Goal: Check status: Check status

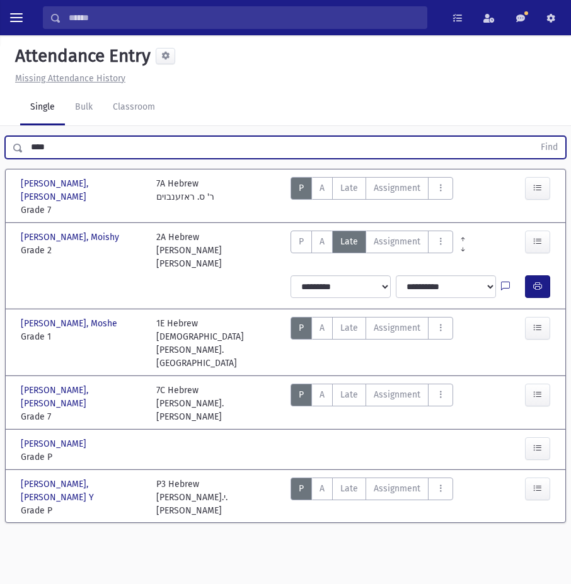
drag, startPoint x: 118, startPoint y: 139, endPoint x: -14, endPoint y: 132, distance: 131.8
click at [0, 132] on html "Search Results All Accounts Students" at bounding box center [285, 292] width 571 height 584
type input "*****"
click at [533, 137] on button "Find" at bounding box center [549, 147] width 32 height 21
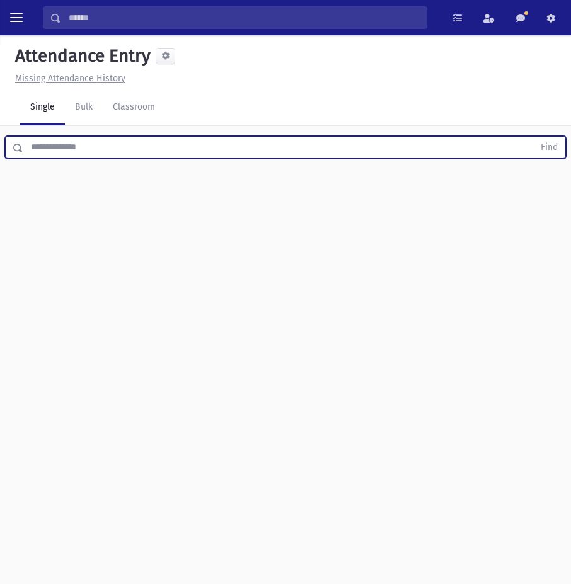
click at [173, 147] on input "text" at bounding box center [278, 147] width 510 height 23
click at [533, 137] on button "Find" at bounding box center [549, 147] width 32 height 21
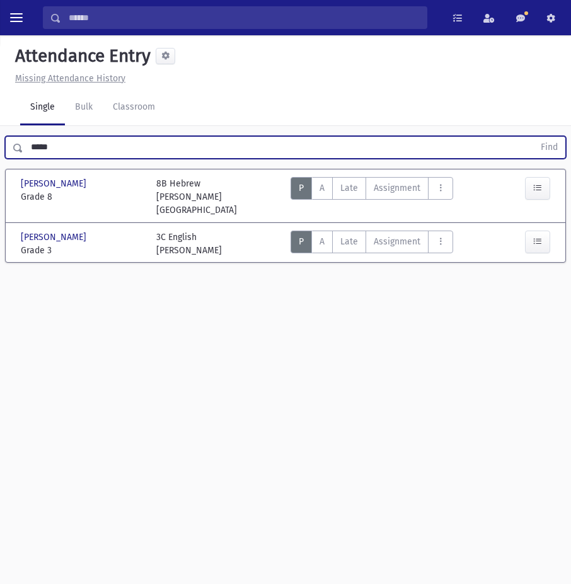
drag, startPoint x: 38, startPoint y: 146, endPoint x: -14, endPoint y: 150, distance: 52.4
click at [0, 150] on html "Search Results All Accounts Students" at bounding box center [285, 292] width 571 height 584
click at [533, 137] on button "Find" at bounding box center [549, 147] width 32 height 21
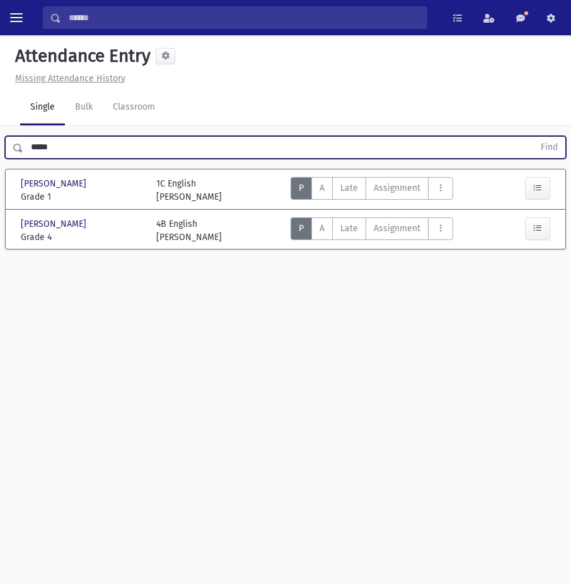
drag, startPoint x: 62, startPoint y: 151, endPoint x: 48, endPoint y: 145, distance: 15.0
click at [46, 149] on input "*****" at bounding box center [278, 147] width 510 height 23
type input "*"
click at [533, 137] on button "Find" at bounding box center [549, 147] width 32 height 21
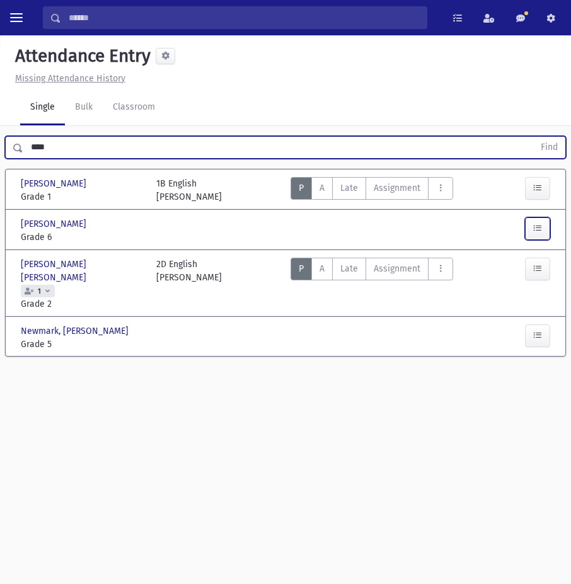
click at [539, 236] on button "button" at bounding box center [537, 228] width 25 height 23
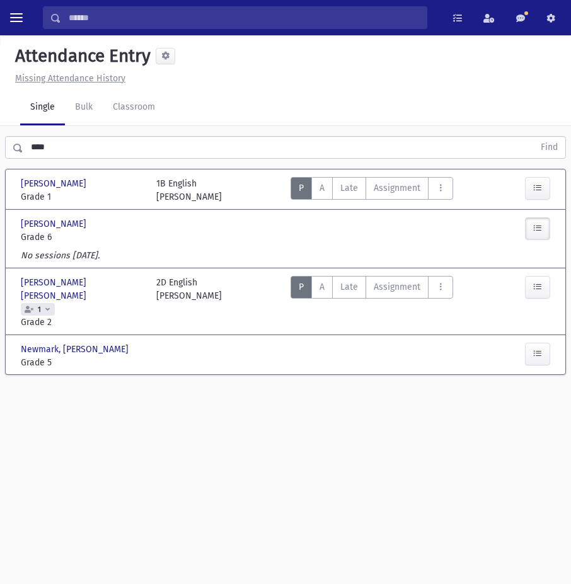
click at [539, 236] on button "button" at bounding box center [537, 228] width 25 height 23
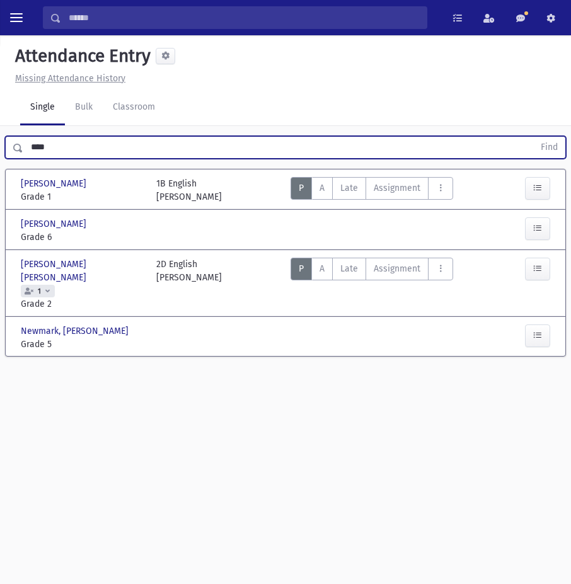
drag, startPoint x: 58, startPoint y: 147, endPoint x: -14, endPoint y: 135, distance: 72.7
click at [0, 135] on html "Search Results All Accounts Students" at bounding box center [285, 292] width 571 height 584
click at [533, 137] on button "Find" at bounding box center [549, 147] width 32 height 21
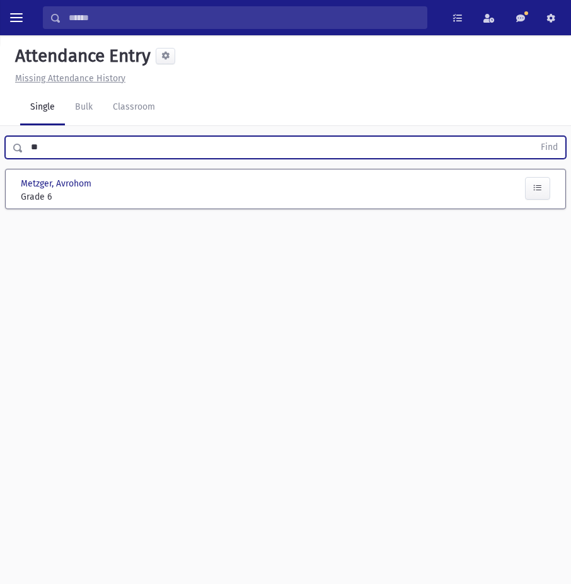
type input "*"
type input "*********"
click at [533, 137] on button "Find" at bounding box center [549, 147] width 32 height 21
